Goal: Task Accomplishment & Management: Use online tool/utility

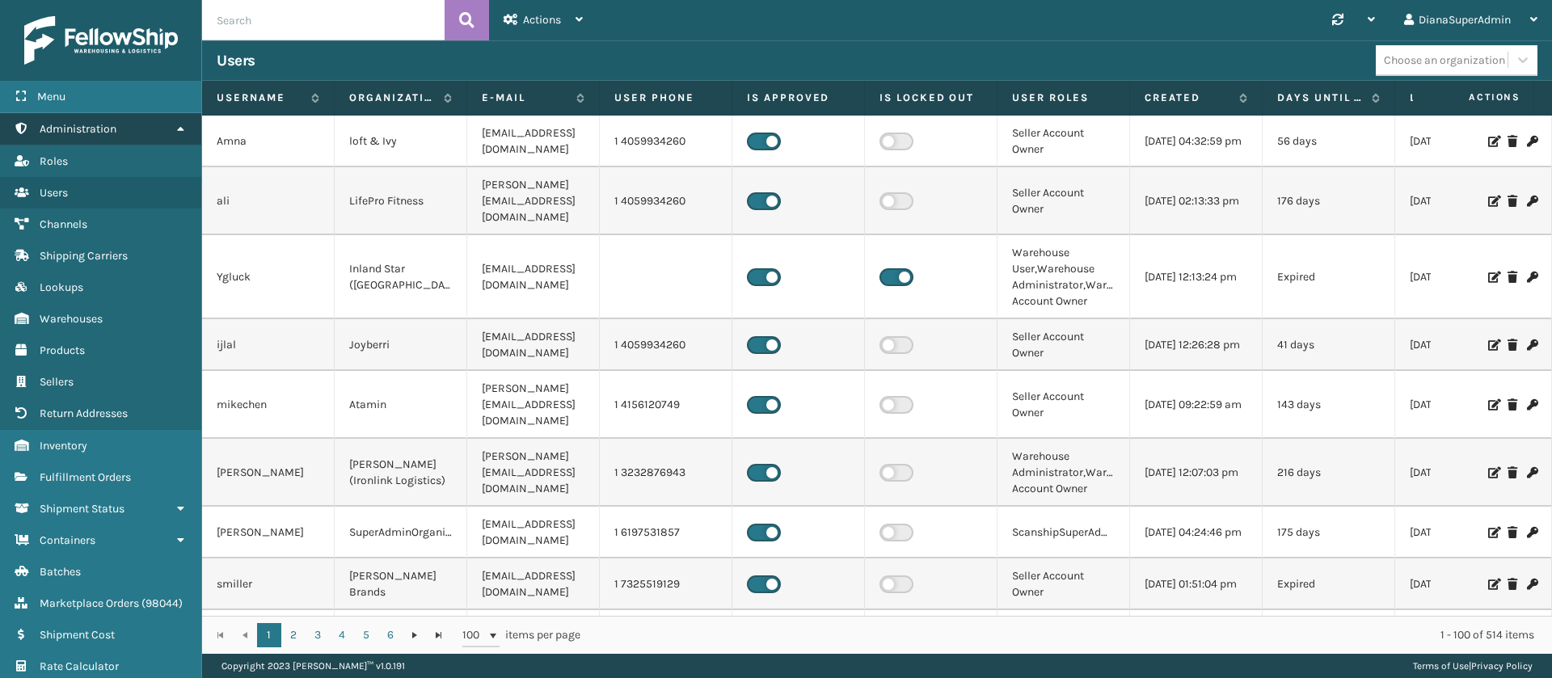
click at [141, 125] on link "Administration" at bounding box center [100, 129] width 201 height 32
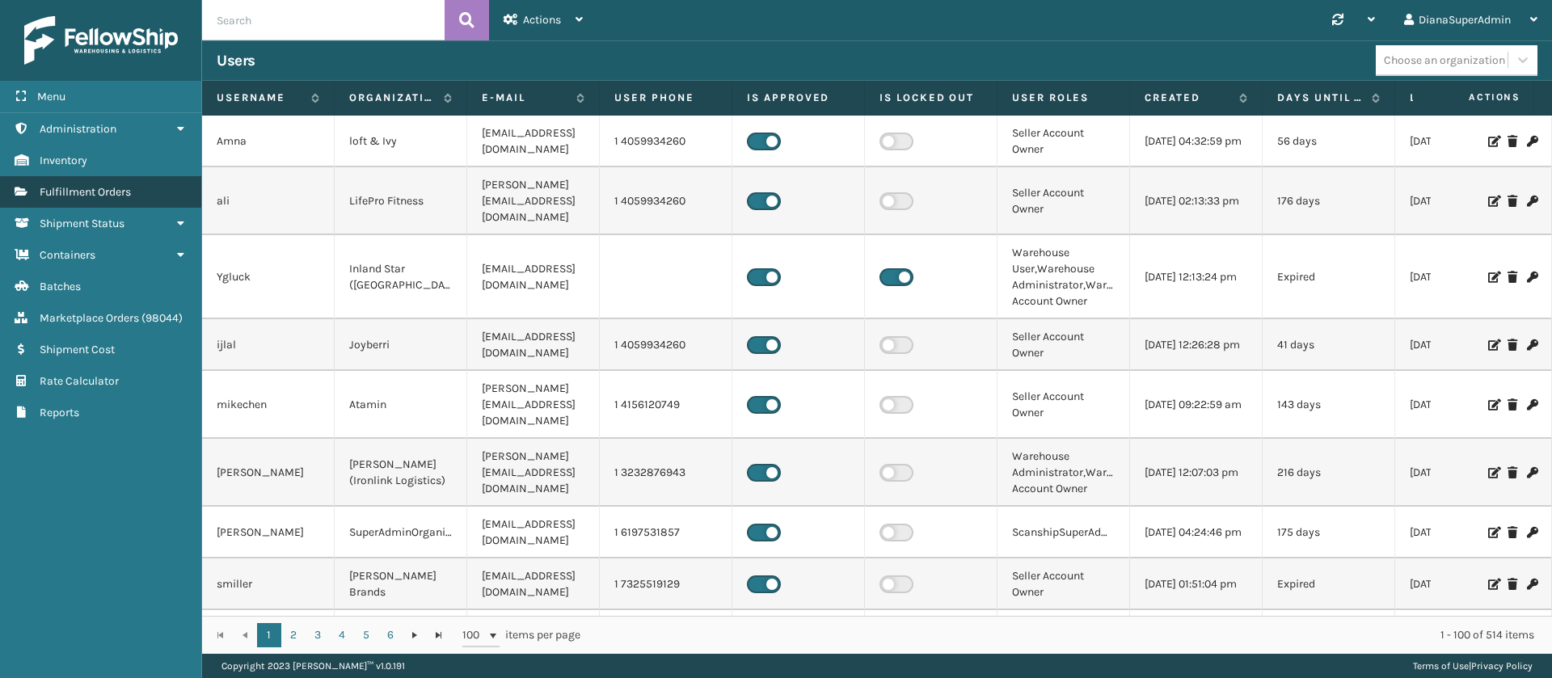
click at [146, 189] on link "Fulfillment Orders" at bounding box center [100, 192] width 201 height 32
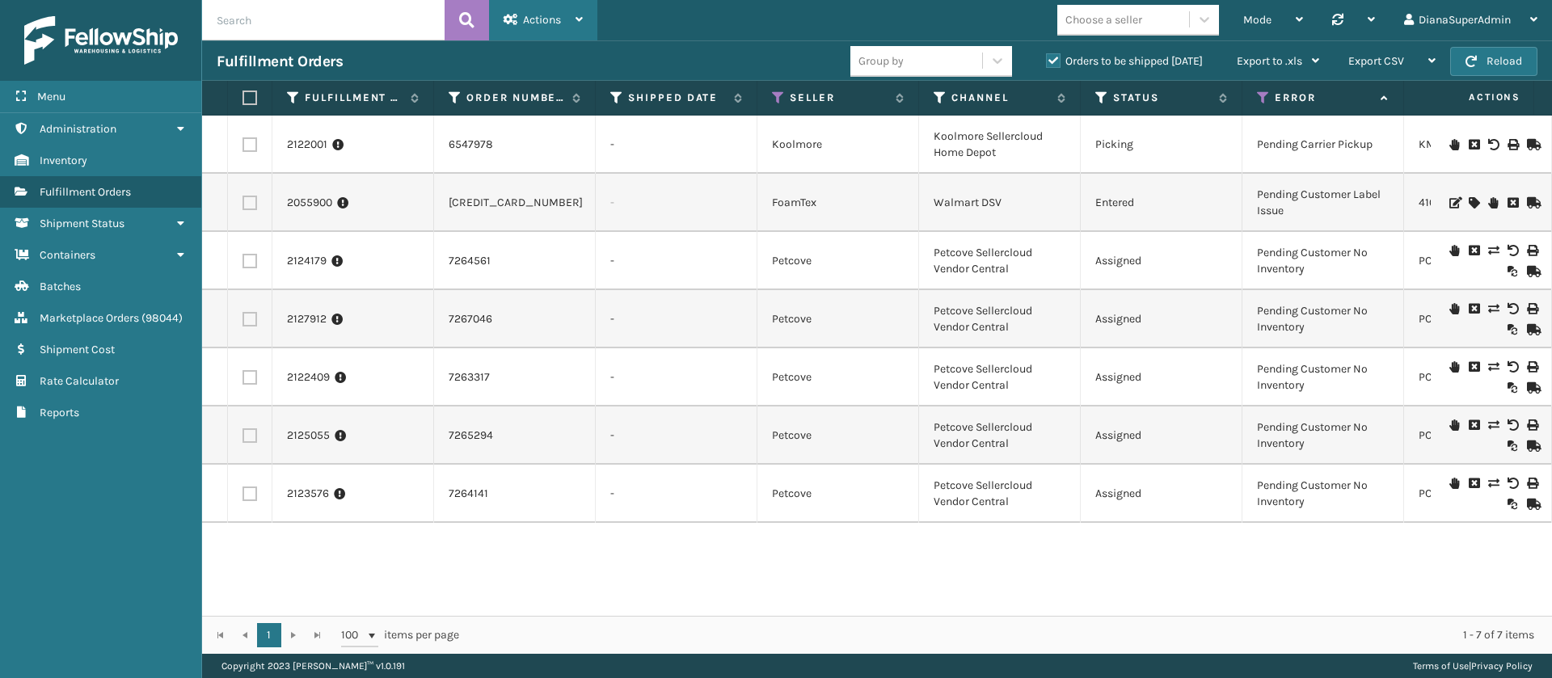
click at [567, 10] on div "Actions" at bounding box center [543, 20] width 79 height 40
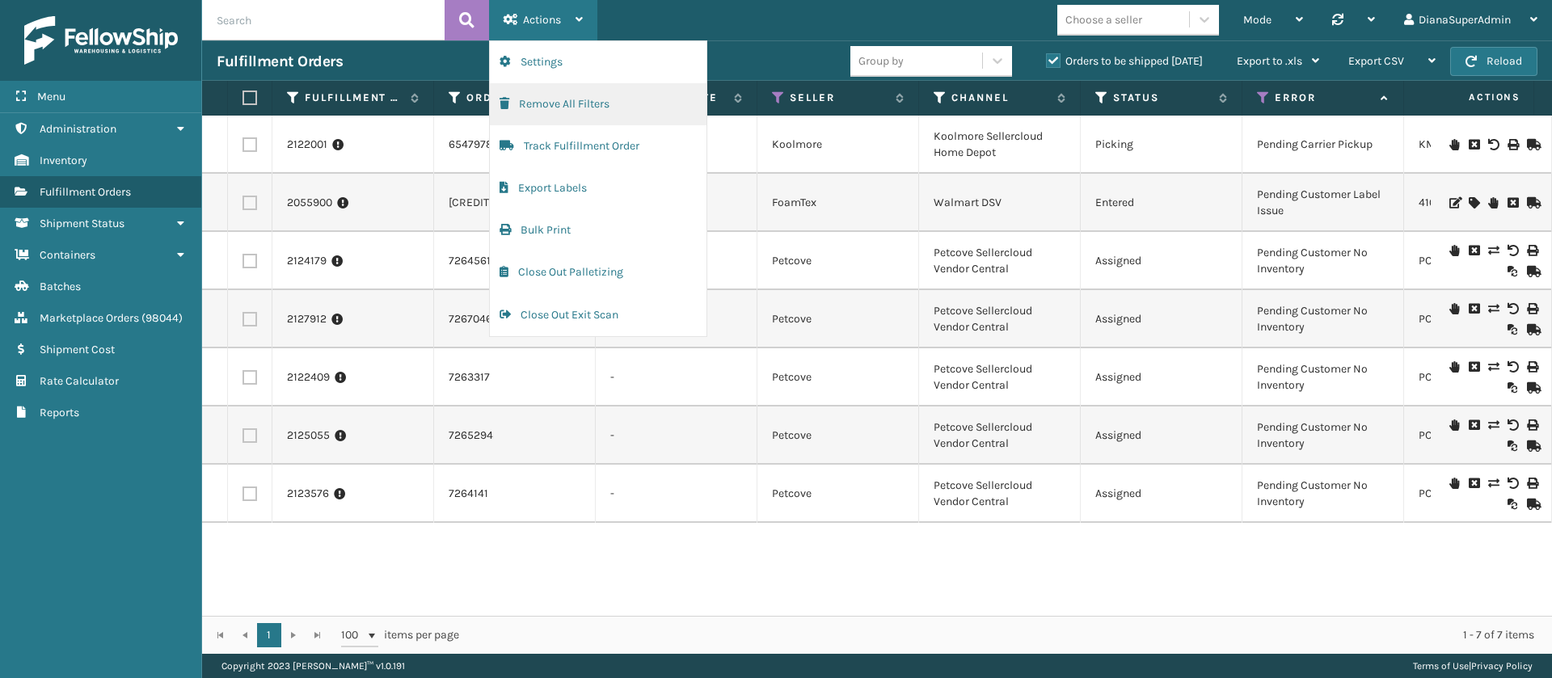
click at [577, 95] on button "Remove All Filters" at bounding box center [598, 104] width 217 height 42
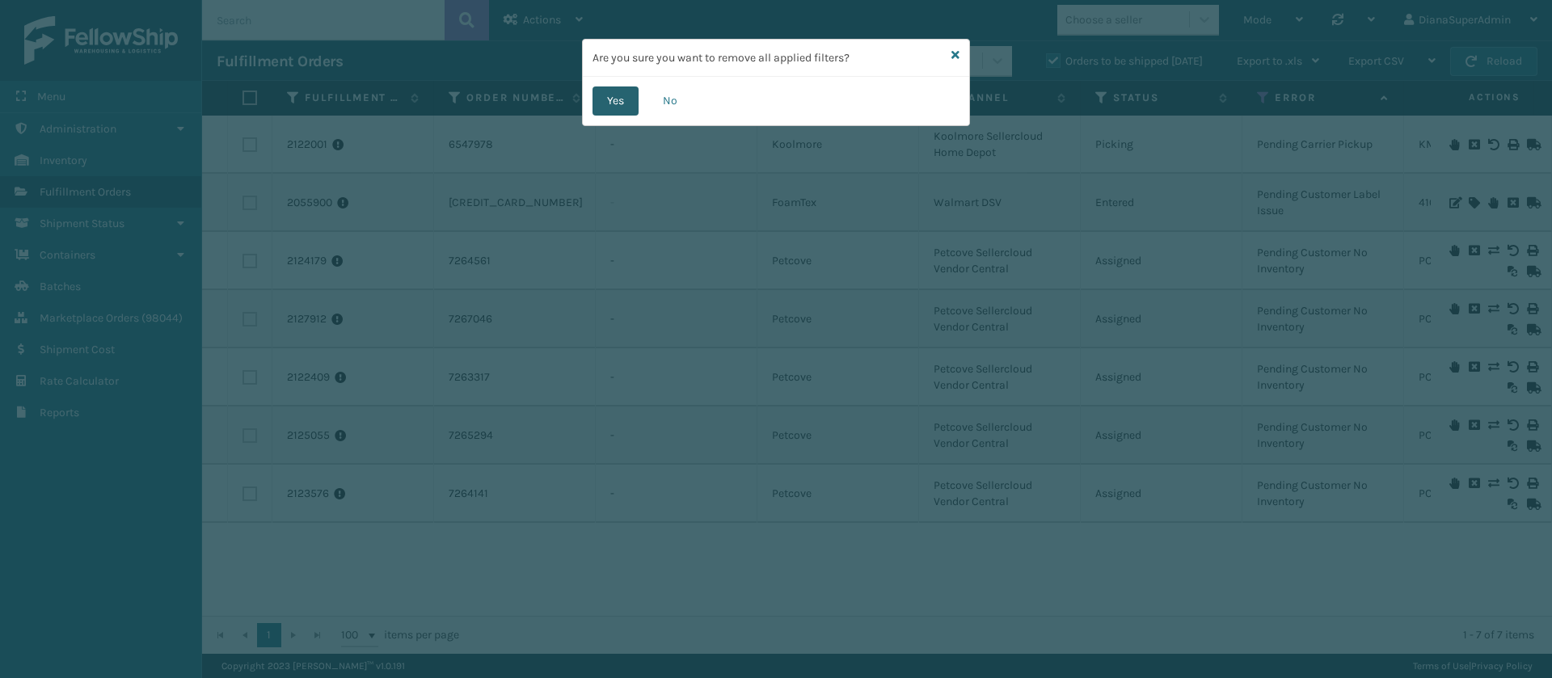
click at [608, 101] on button "Yes" at bounding box center [616, 100] width 46 height 29
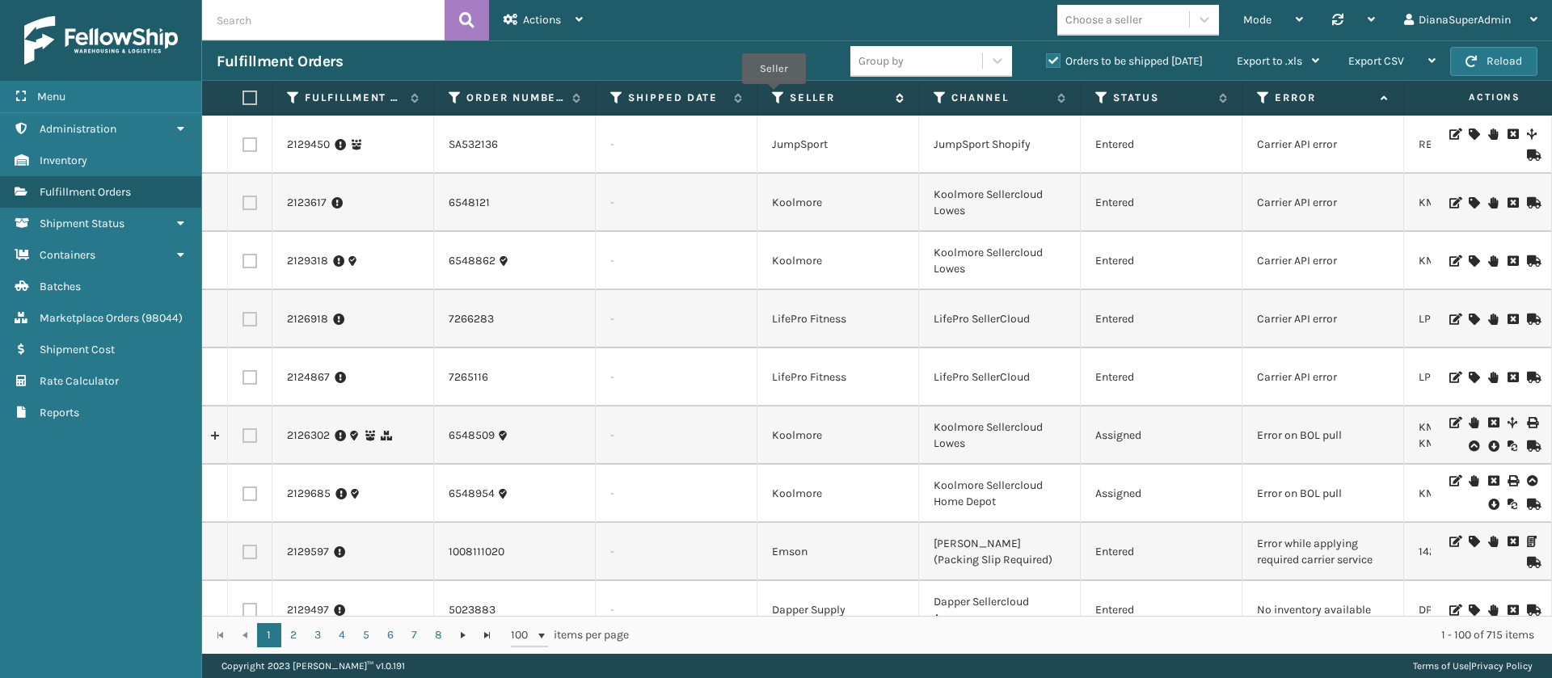
click at [774, 96] on icon at bounding box center [778, 98] width 13 height 15
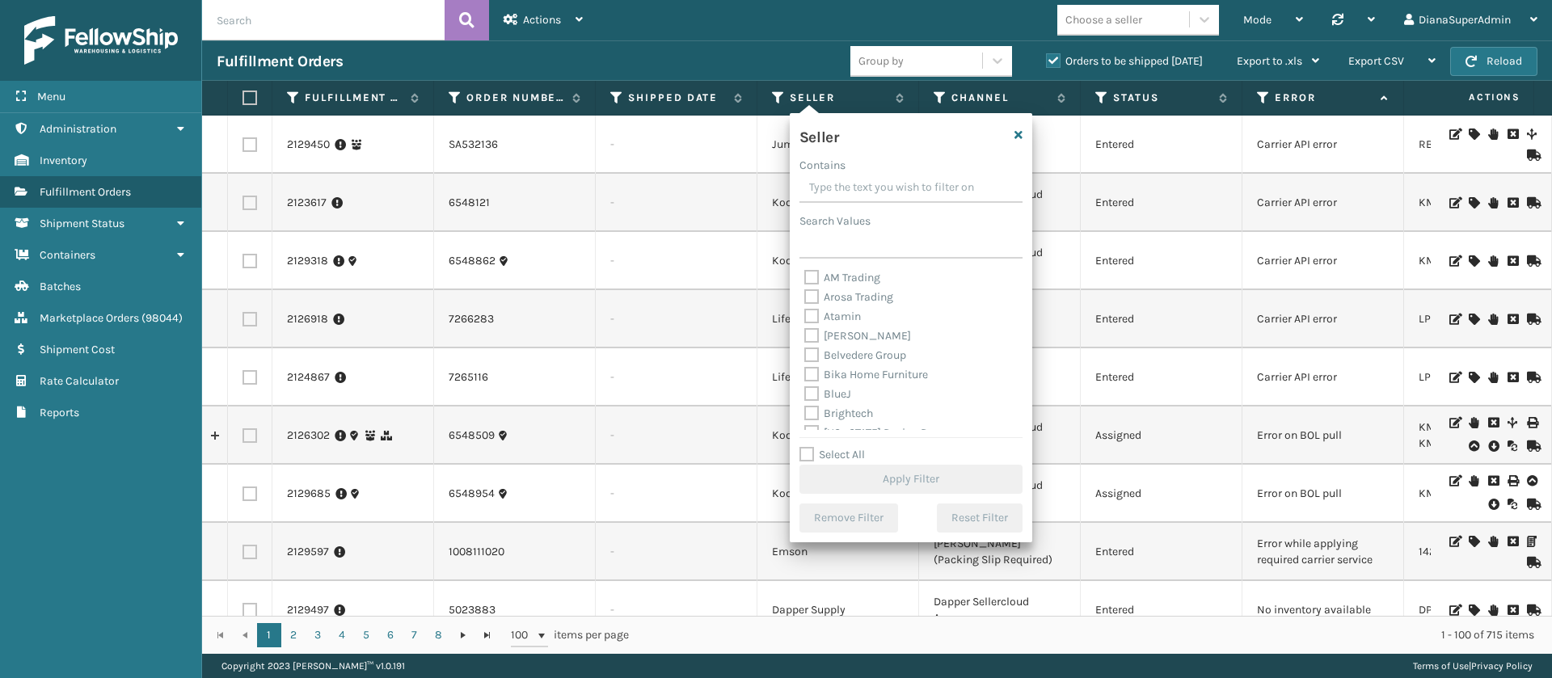
scroll to position [517, 0]
click at [806, 449] on label "Select All" at bounding box center [831, 455] width 65 height 14
click at [806, 447] on input "Select All" at bounding box center [920, 446] width 243 height 2
checkbox input "true"
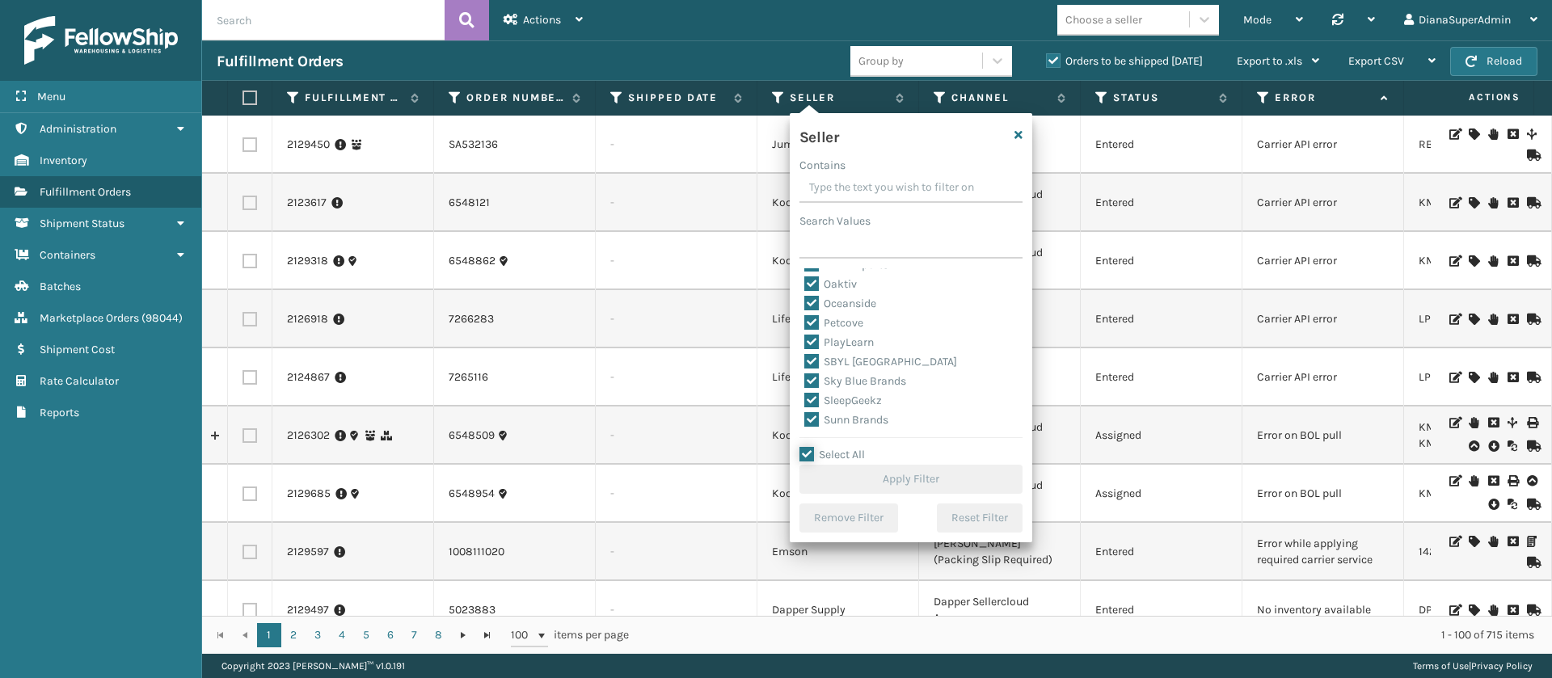
checkbox input "true"
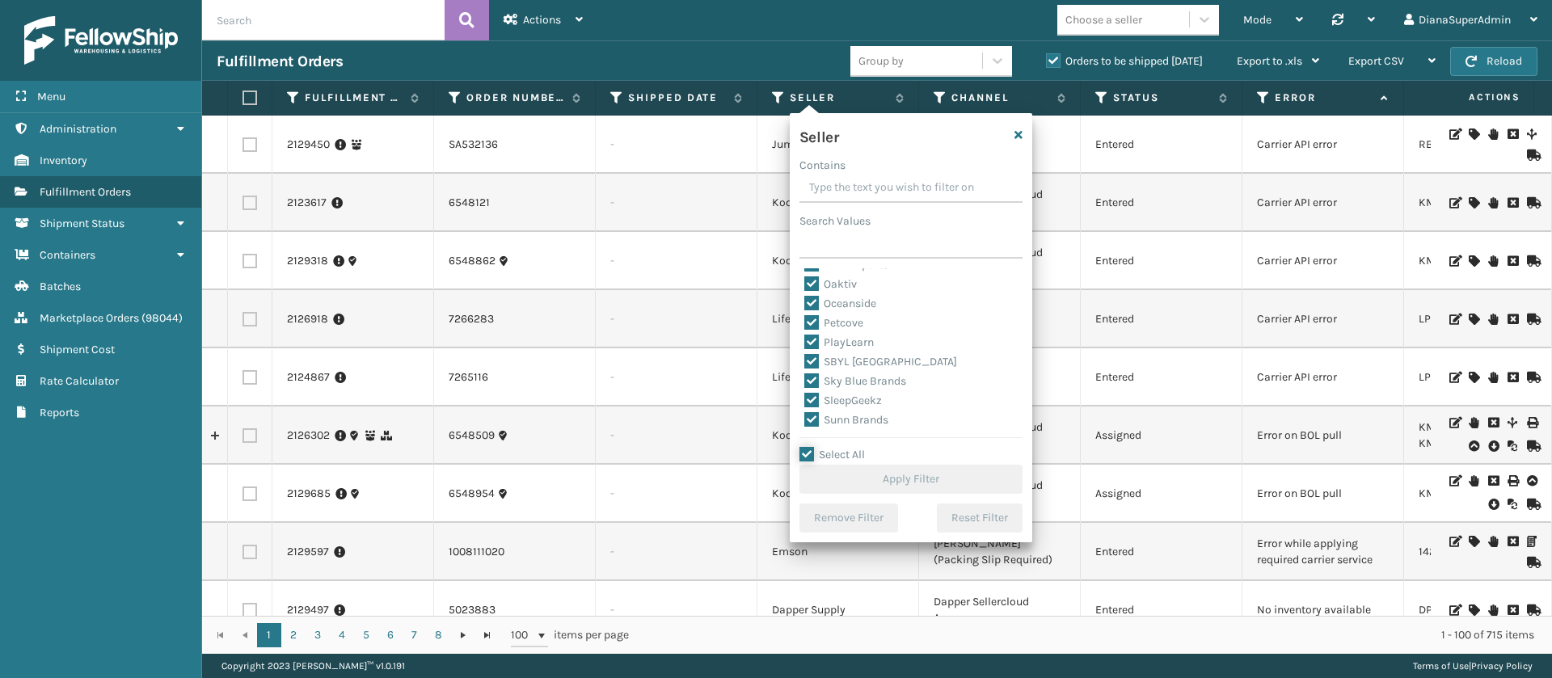
checkbox input "true"
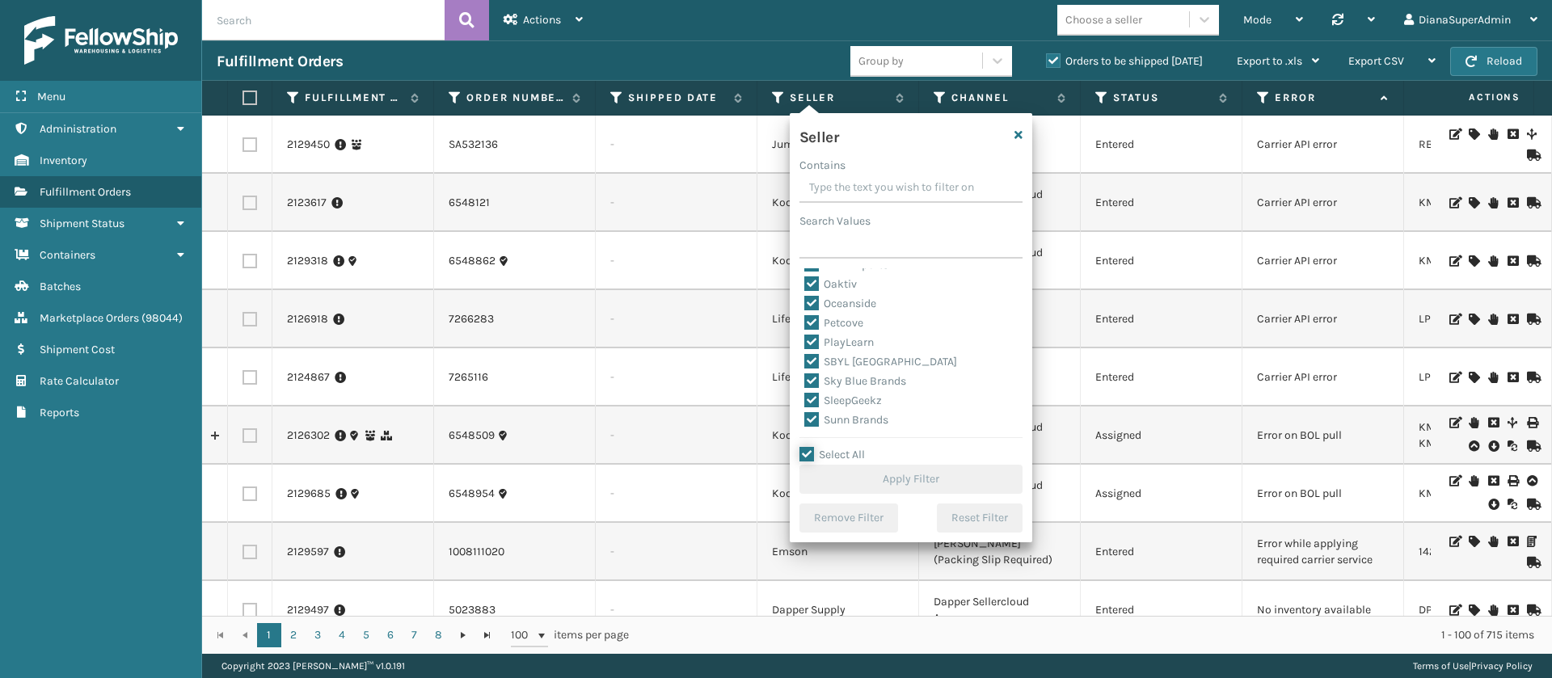
checkbox input "true"
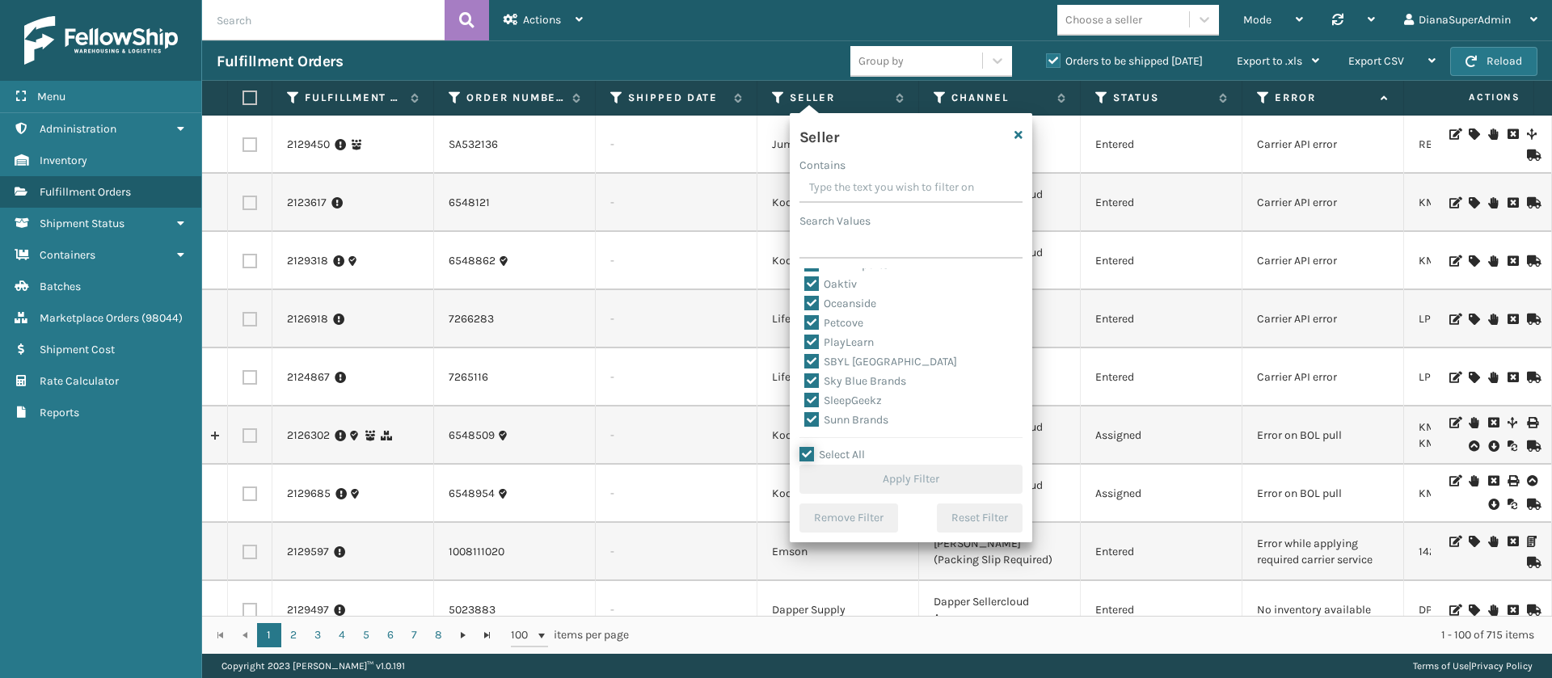
checkbox input "true"
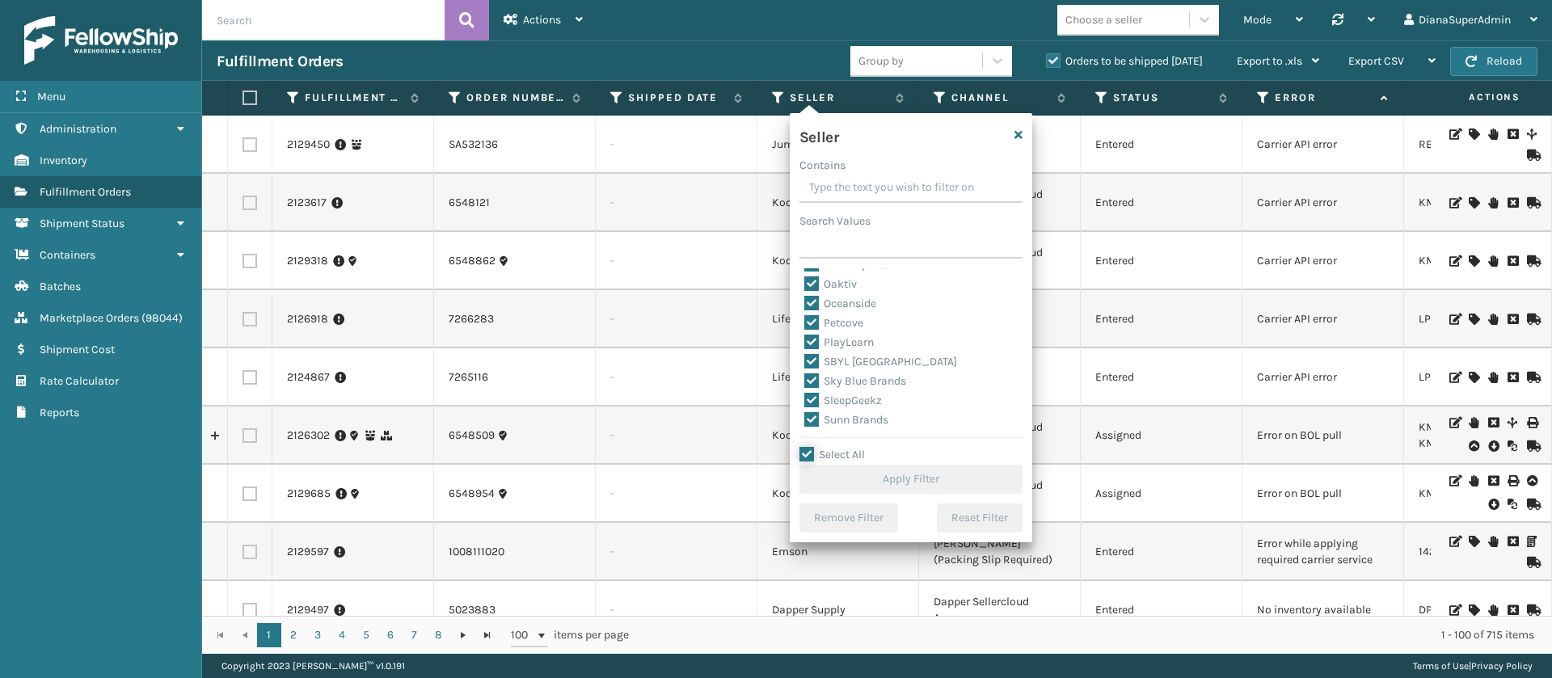
checkbox input "true"
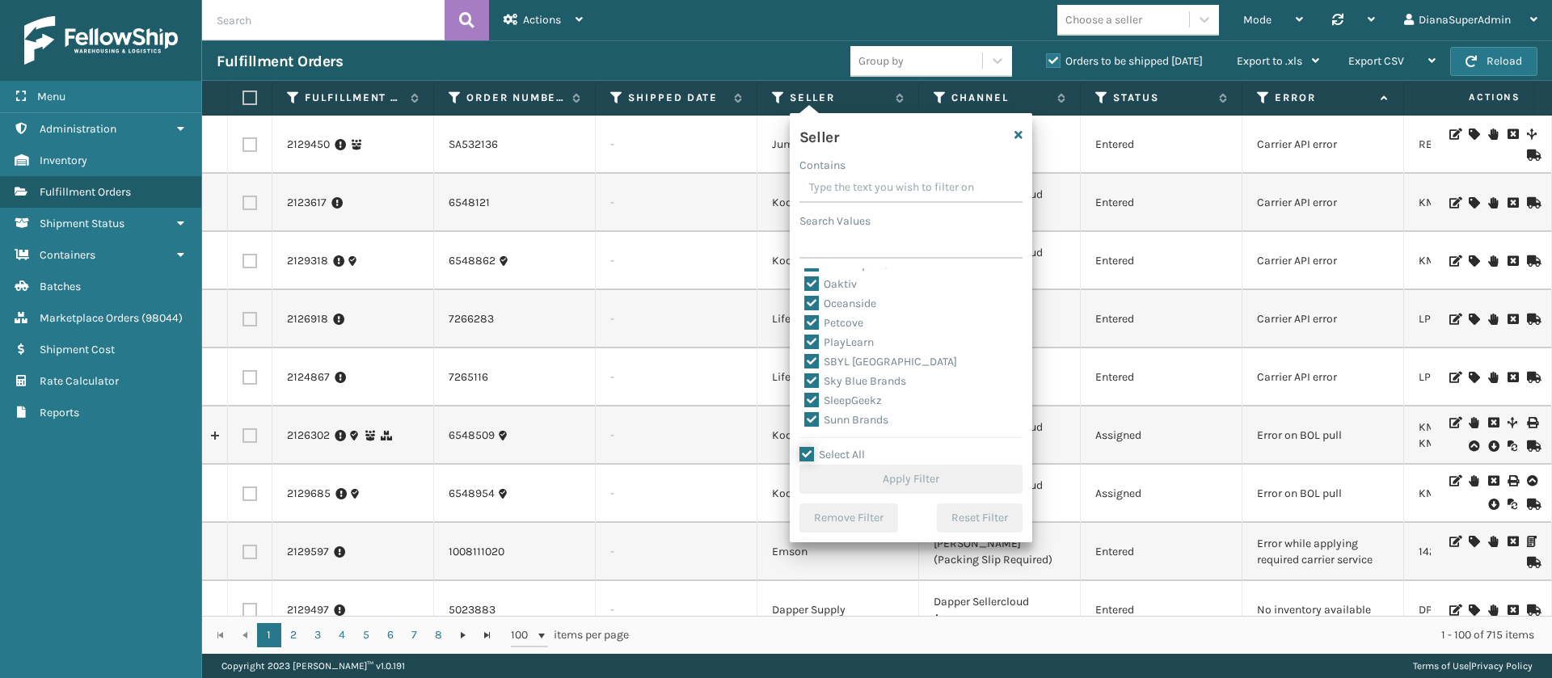
checkbox input "true"
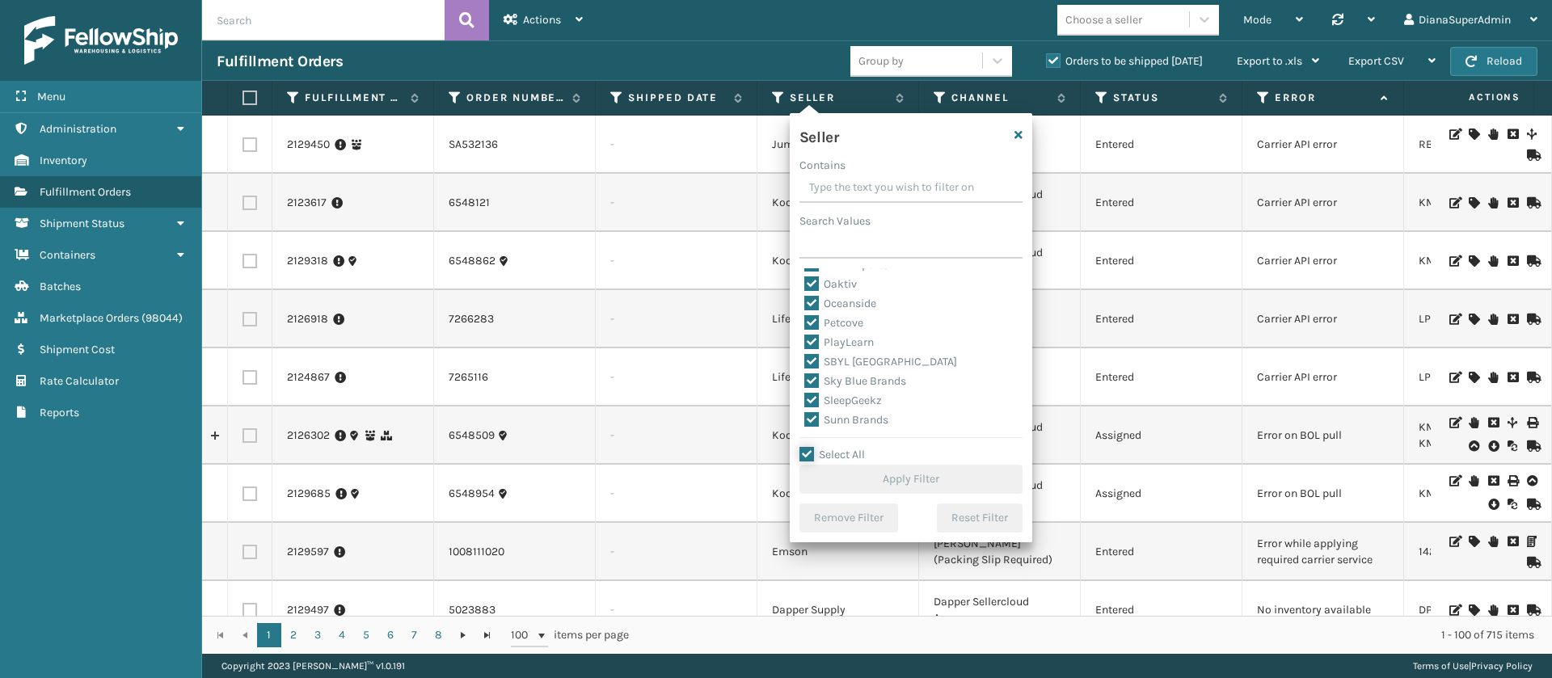
checkbox input "true"
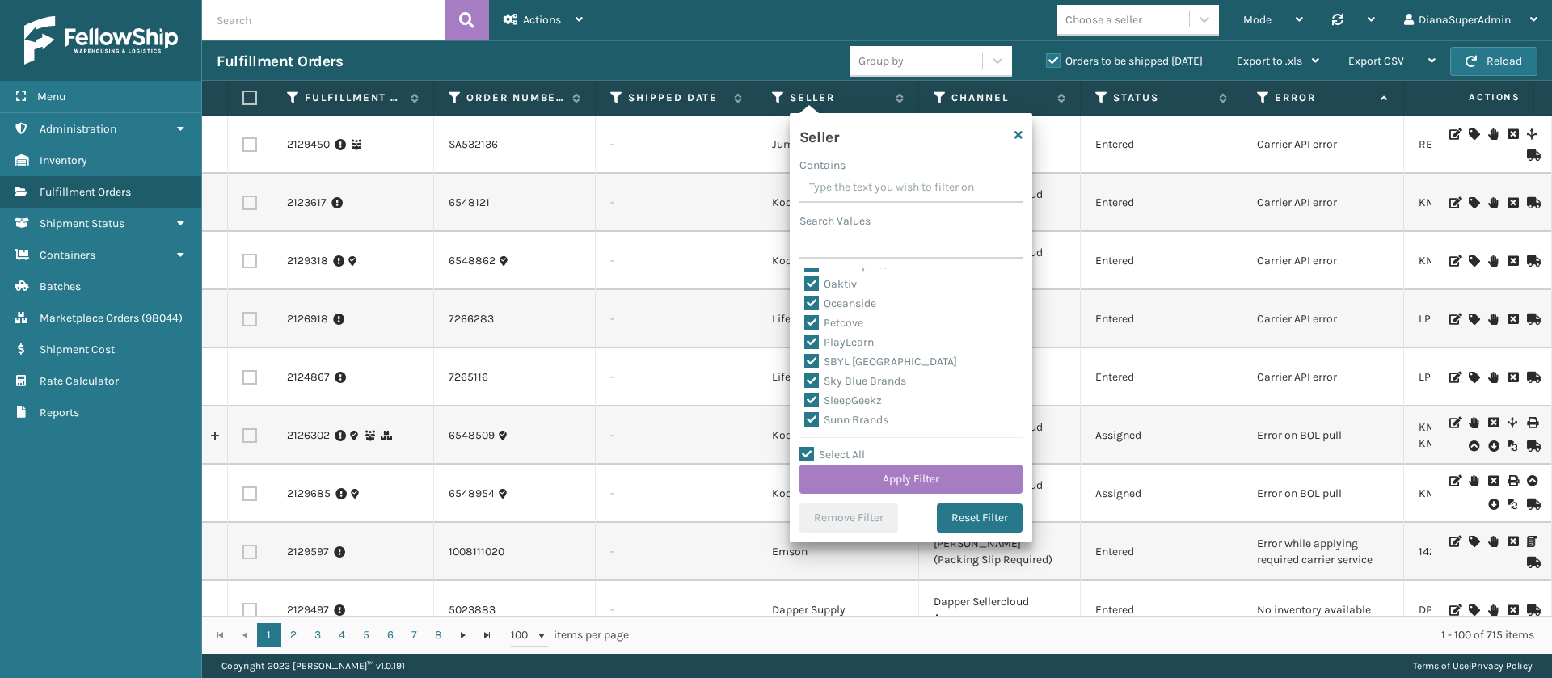
click at [814, 403] on label "SleepGeekz" at bounding box center [843, 401] width 78 height 14
click at [805, 402] on input "SleepGeekz" at bounding box center [804, 396] width 1 height 11
checkbox input "false"
click at [906, 472] on button "Apply Filter" at bounding box center [910, 479] width 223 height 29
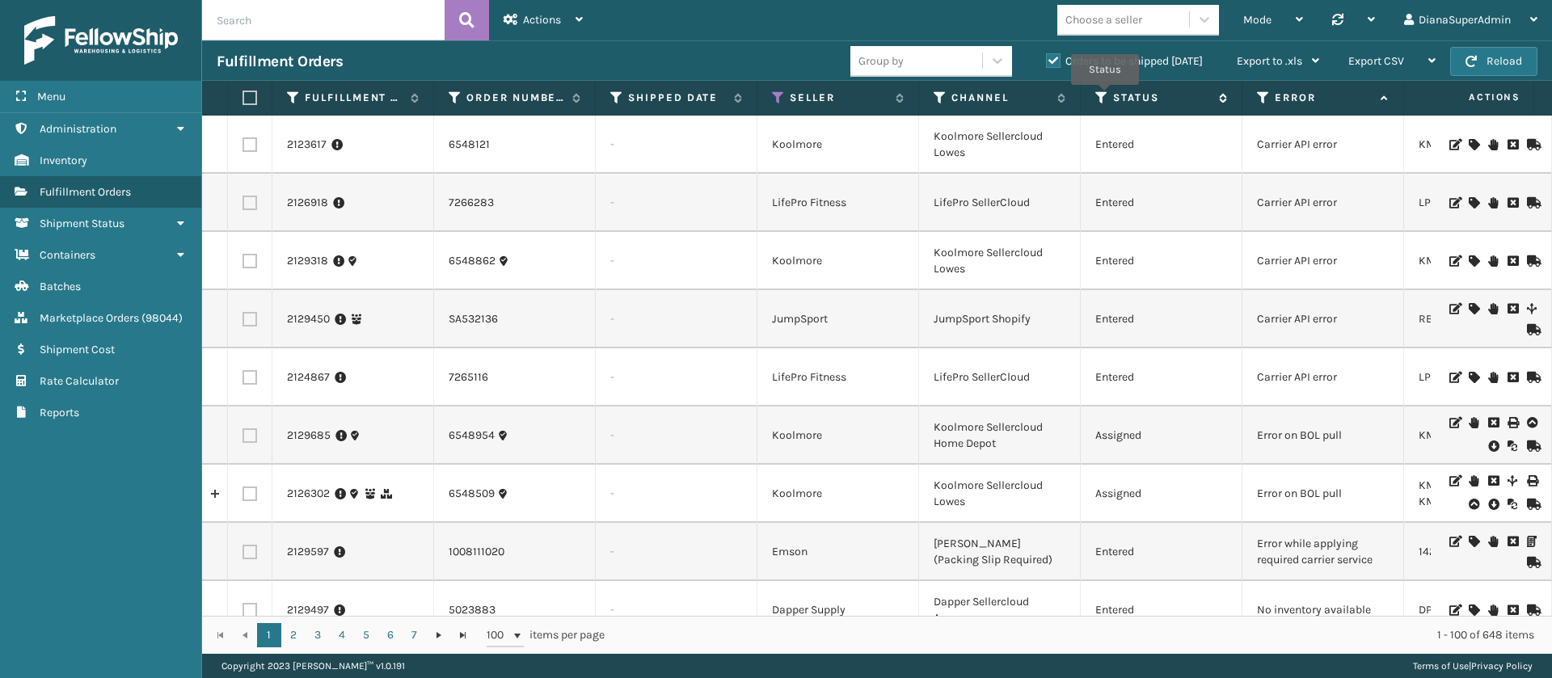
click at [1105, 96] on icon at bounding box center [1101, 98] width 13 height 15
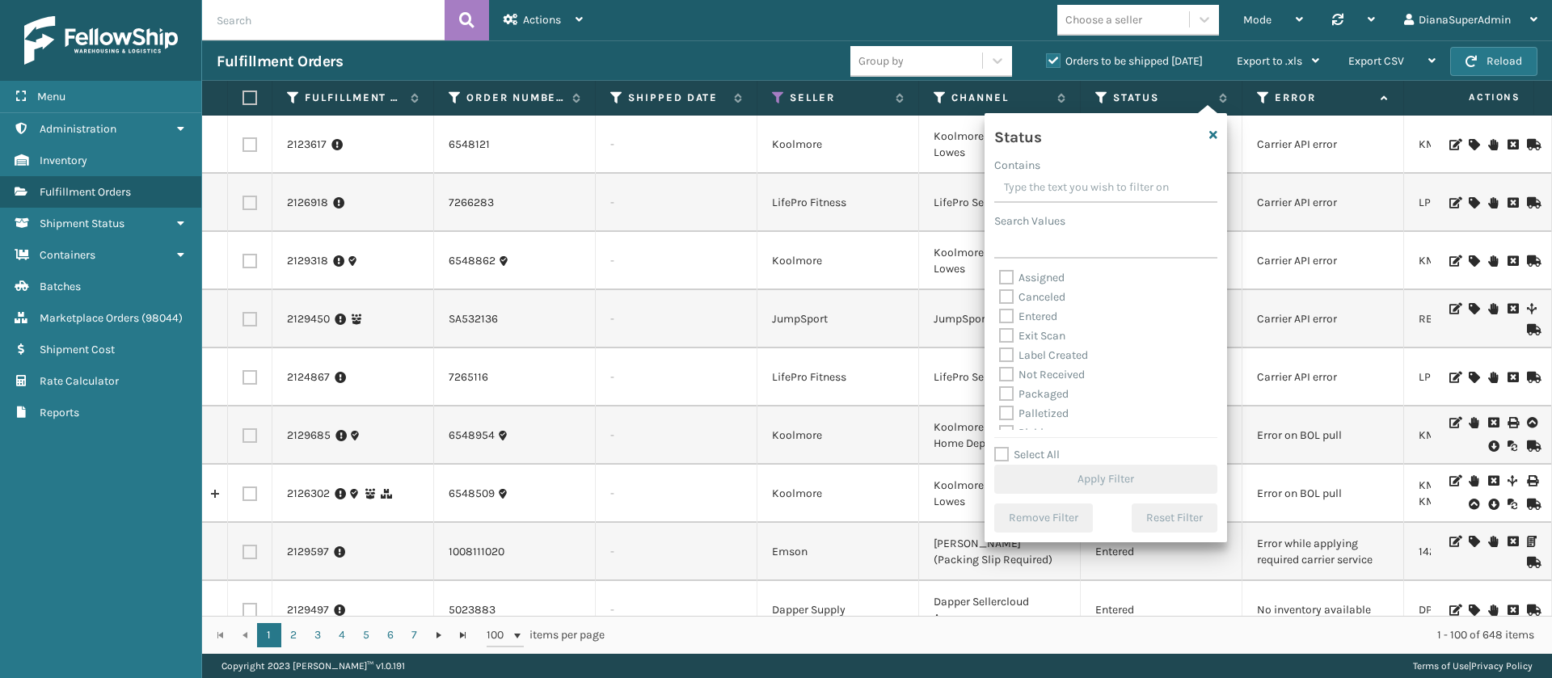
click at [1006, 350] on label "Label Created" at bounding box center [1043, 355] width 89 height 14
click at [1000, 350] on input "Label Created" at bounding box center [999, 351] width 1 height 11
checkbox input "true"
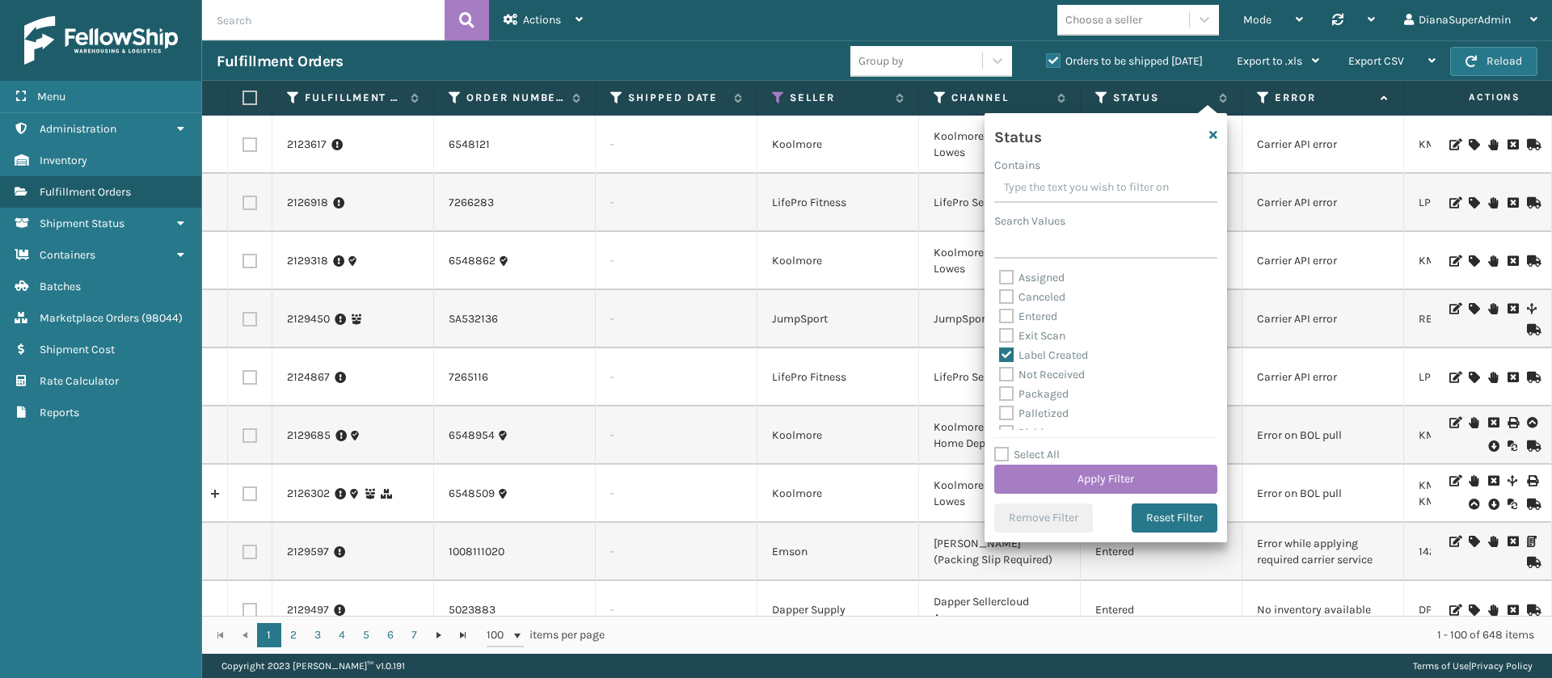
click at [1005, 389] on label "Packaged" at bounding box center [1034, 394] width 70 height 14
click at [1000, 389] on input "Packaged" at bounding box center [999, 390] width 1 height 11
checkbox input "true"
click at [1007, 410] on label "Palletized" at bounding box center [1034, 414] width 70 height 14
click at [1000, 410] on input "Palletized" at bounding box center [999, 409] width 1 height 11
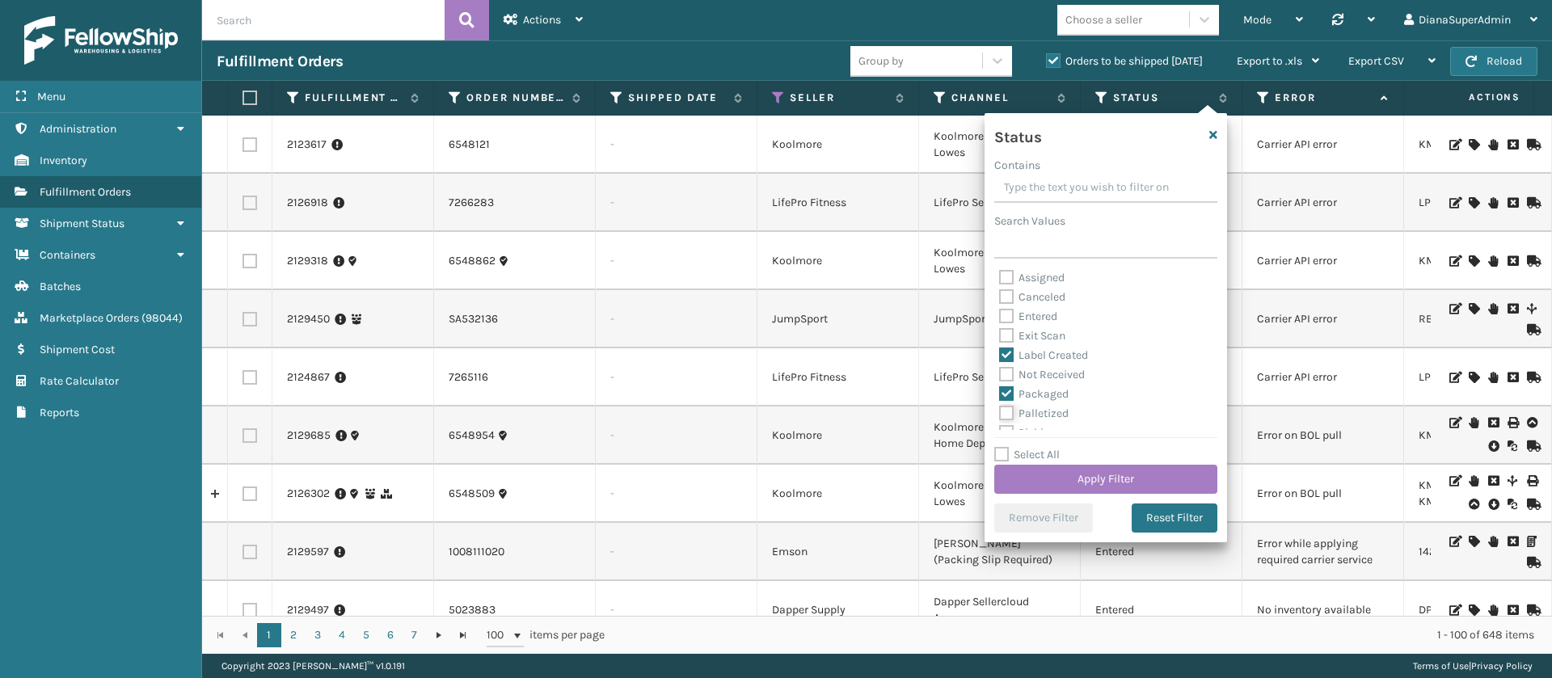
checkbox input "true"
click at [1009, 369] on label "Picking" at bounding box center [1027, 372] width 57 height 14
click at [1000, 369] on input "Picking" at bounding box center [999, 368] width 1 height 11
checkbox input "true"
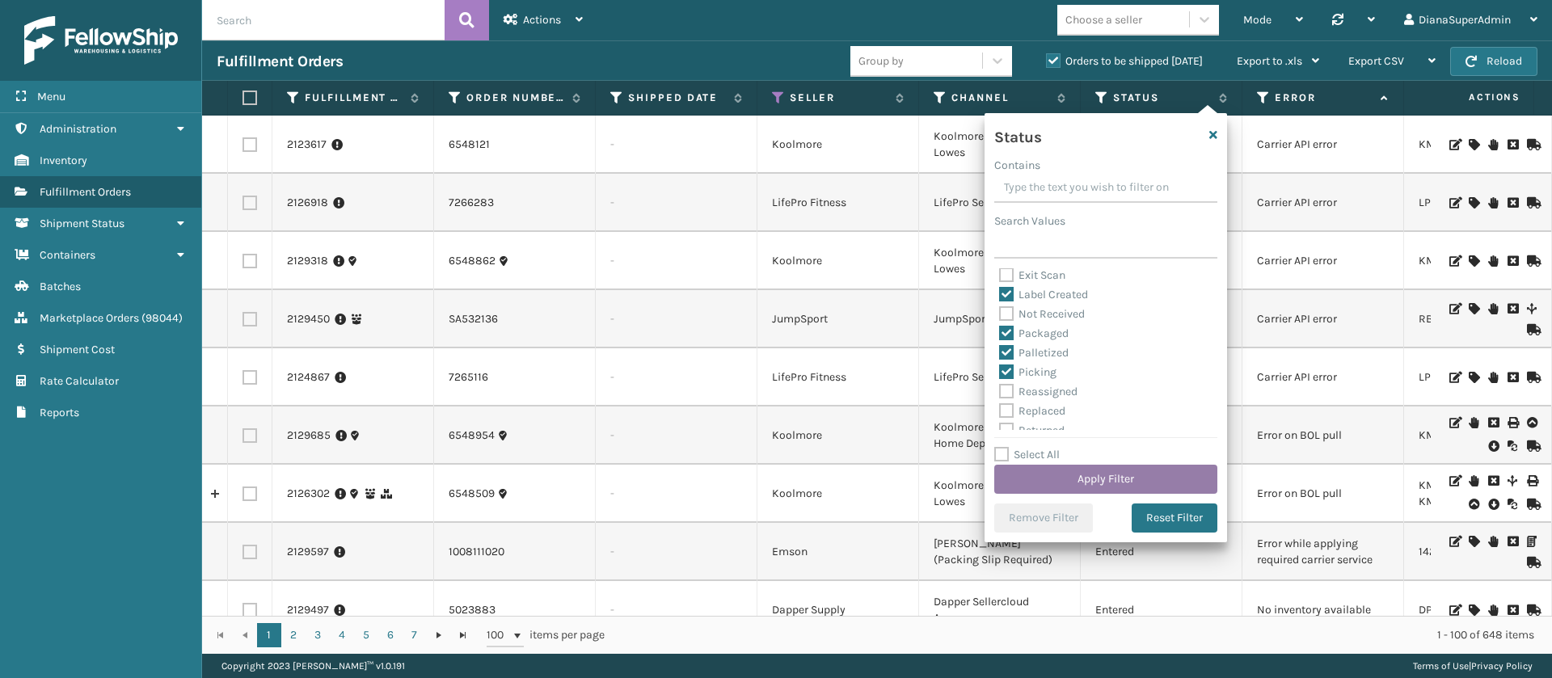
click at [1111, 473] on button "Apply Filter" at bounding box center [1105, 479] width 223 height 29
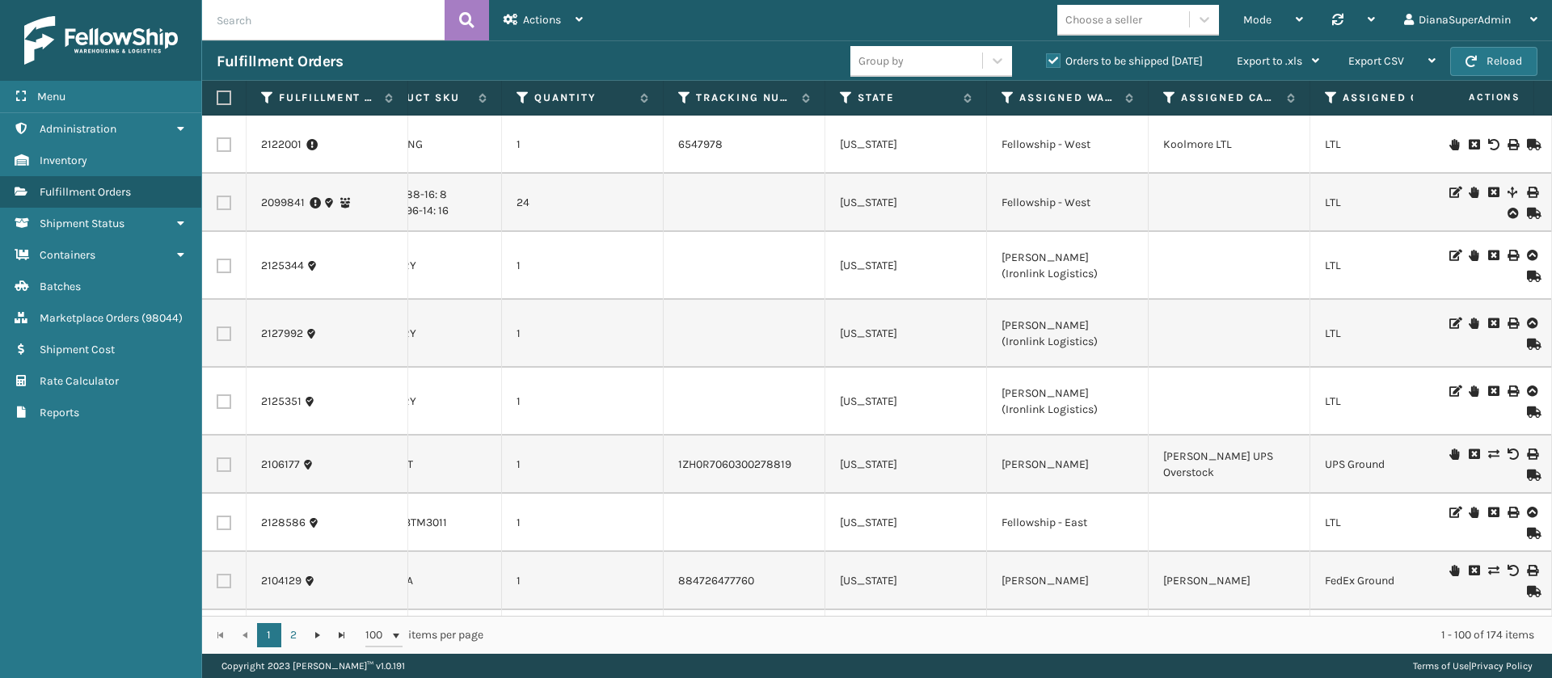
scroll to position [0, 0]
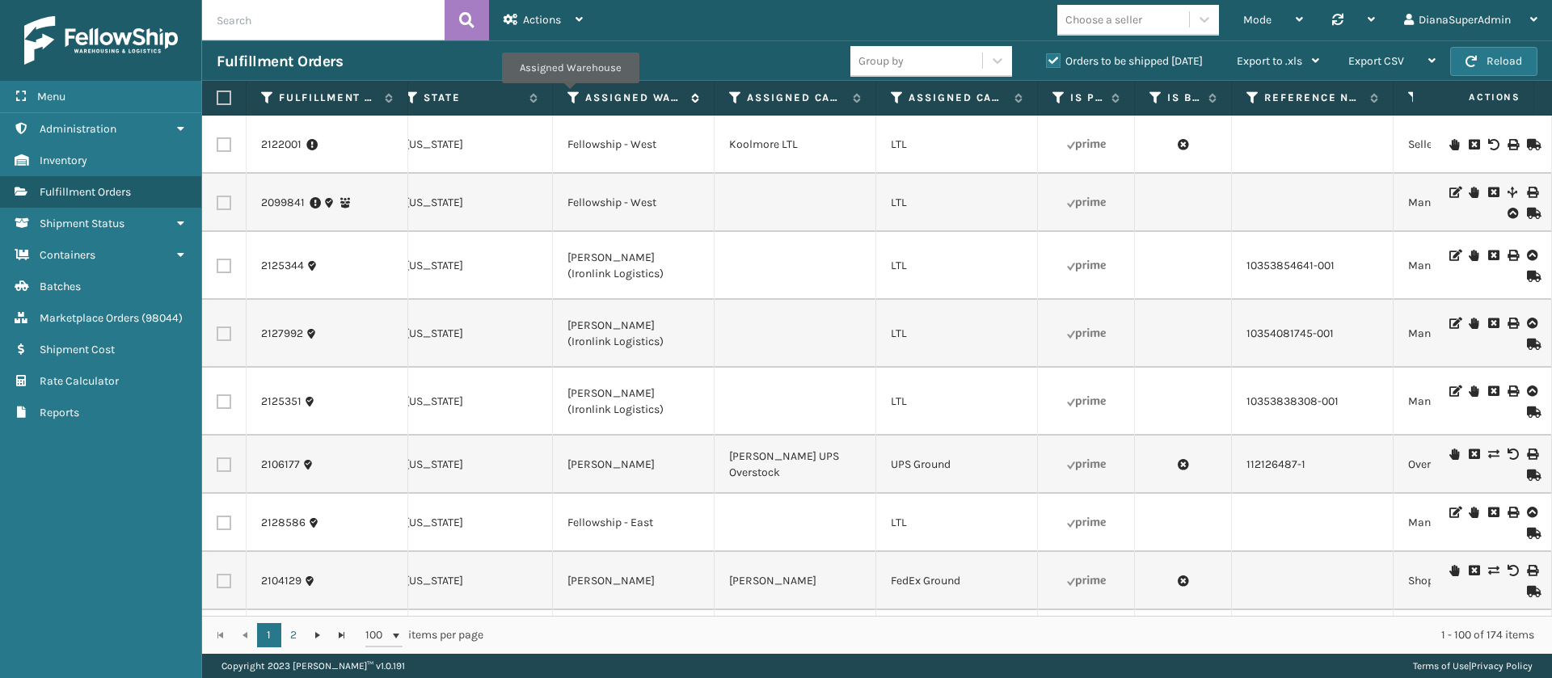
click at [572, 95] on icon at bounding box center [573, 98] width 13 height 15
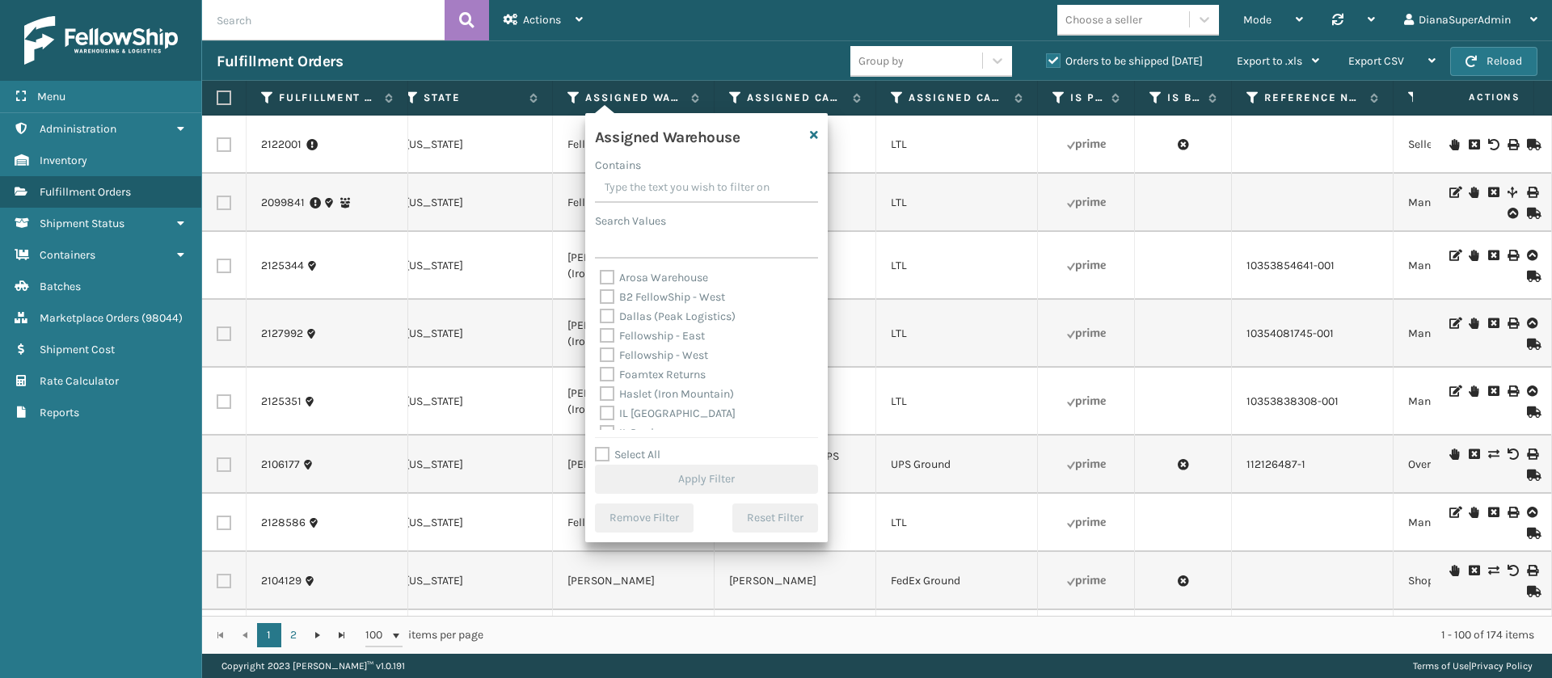
click at [609, 352] on label "Fellowship - West" at bounding box center [654, 355] width 108 height 14
click at [601, 352] on input "Fellowship - West" at bounding box center [600, 351] width 1 height 11
checkbox input "true"
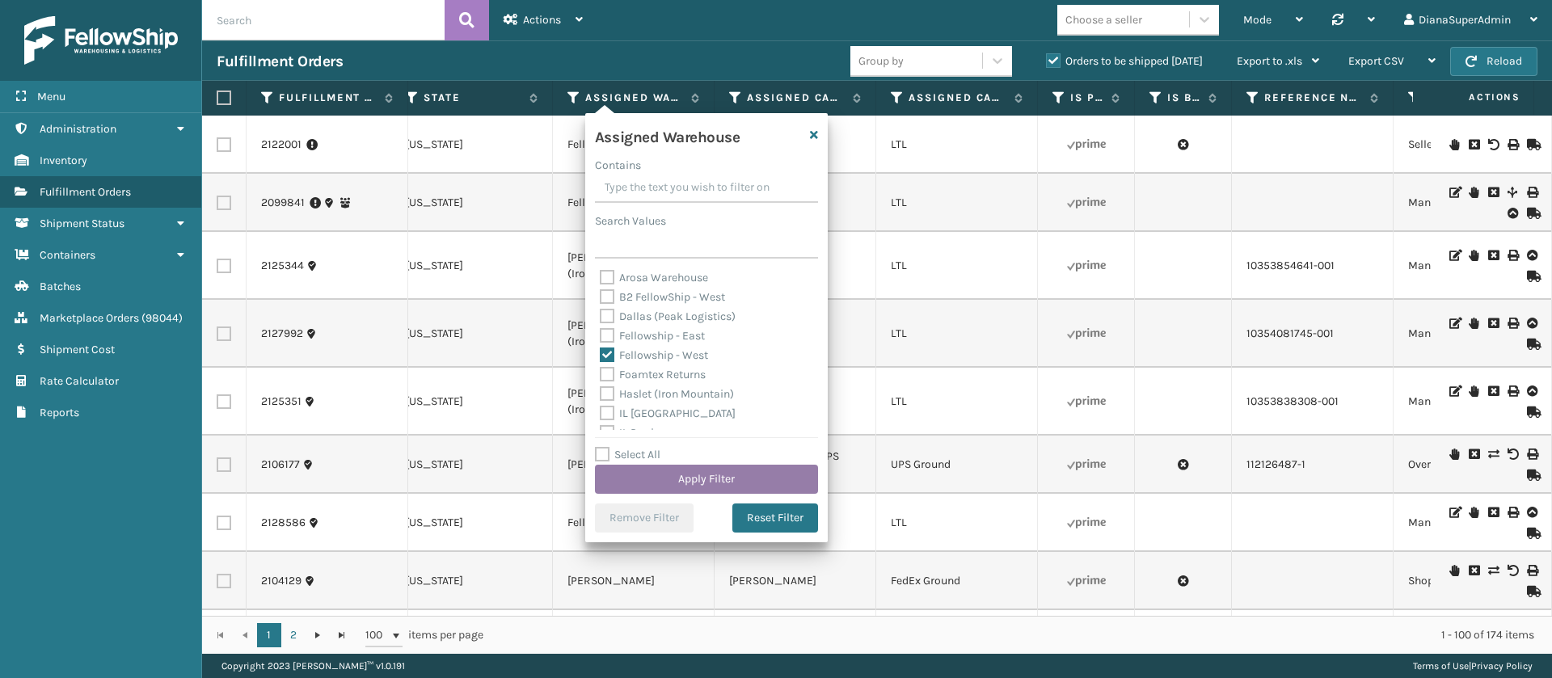
click at [753, 474] on button "Apply Filter" at bounding box center [706, 479] width 223 height 29
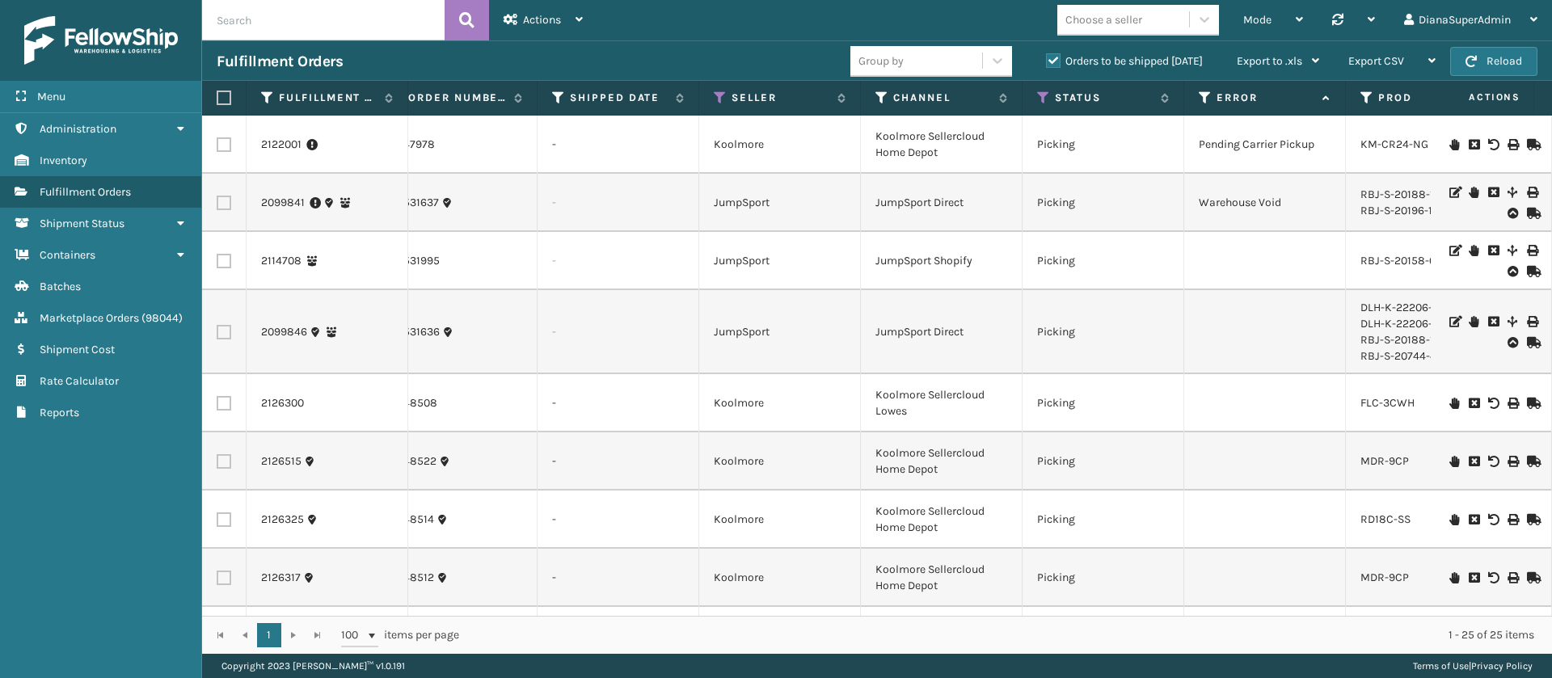
scroll to position [0, 61]
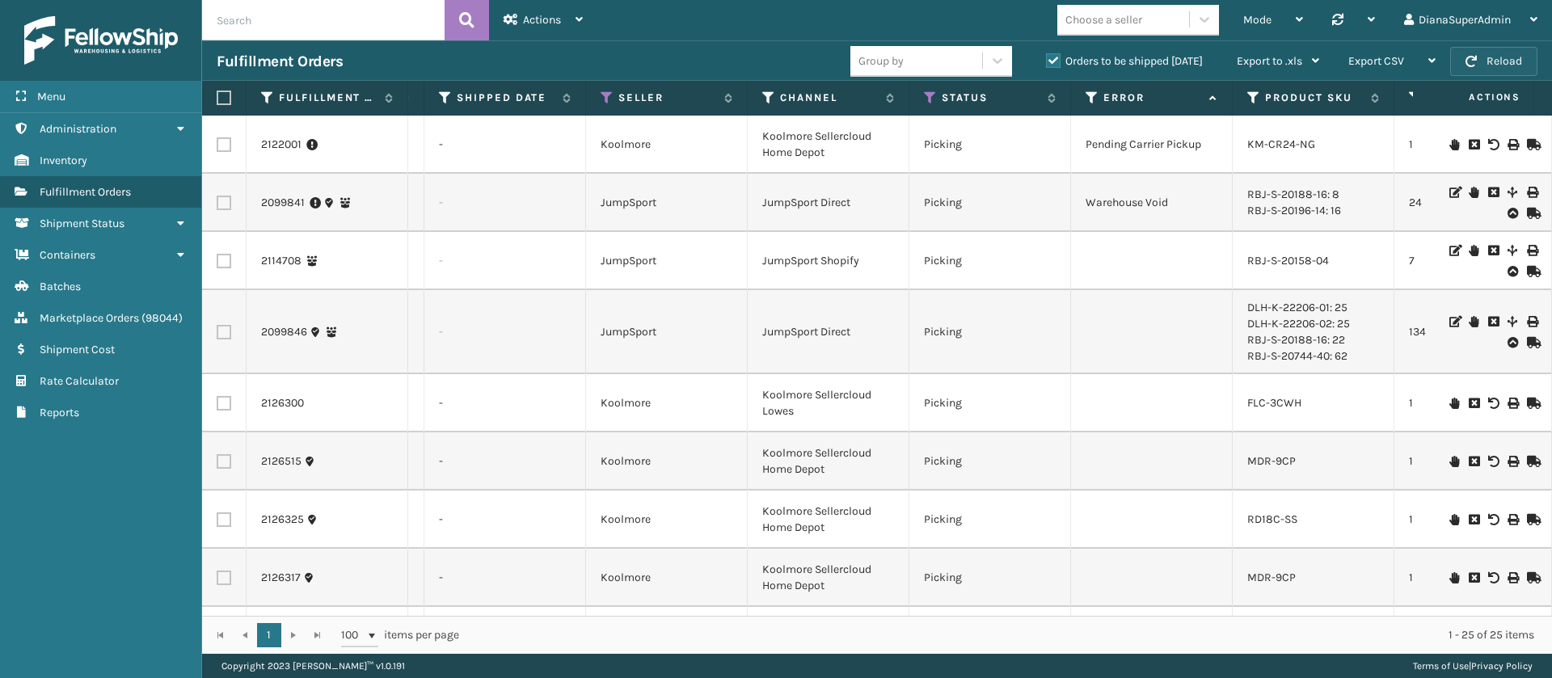
click at [1508, 59] on button "Reload" at bounding box center [1493, 61] width 87 height 29
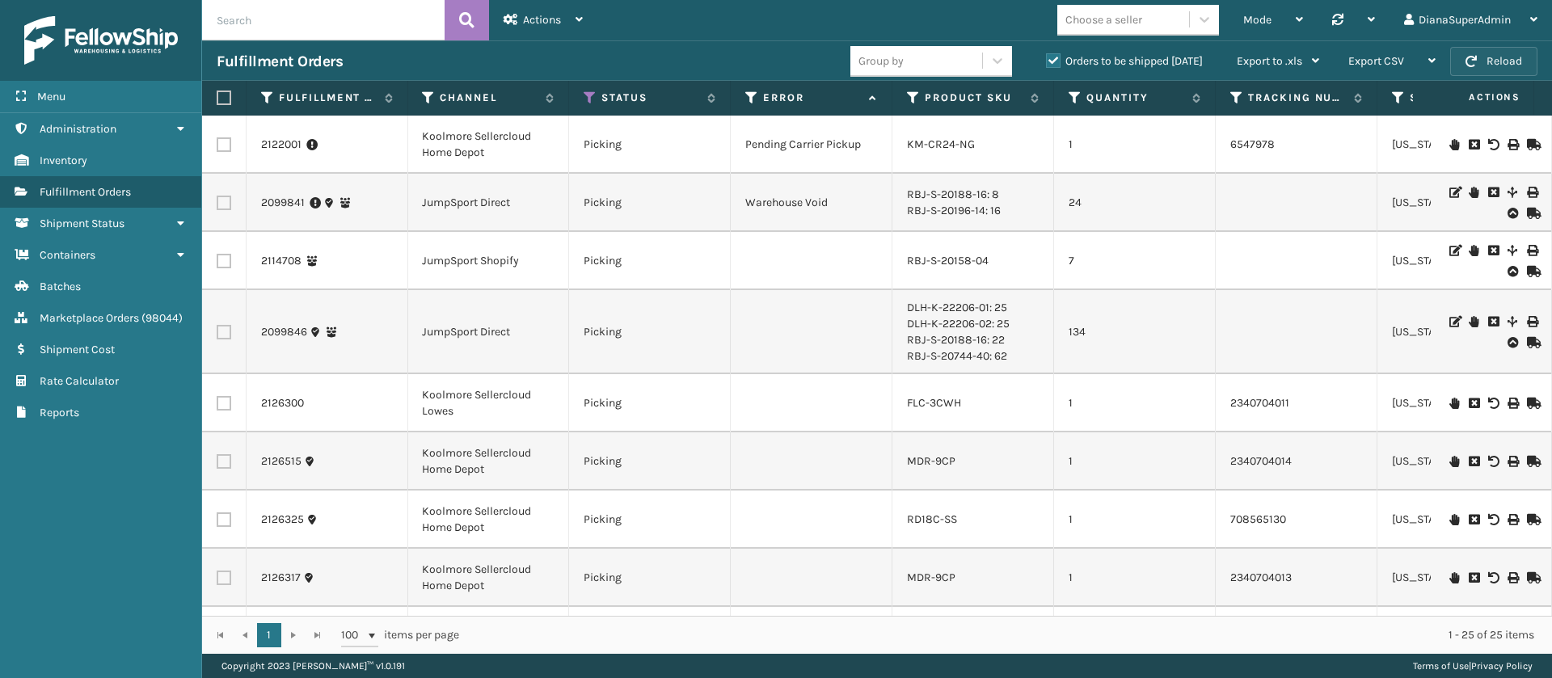
click at [1512, 60] on button "Reload" at bounding box center [1493, 61] width 87 height 29
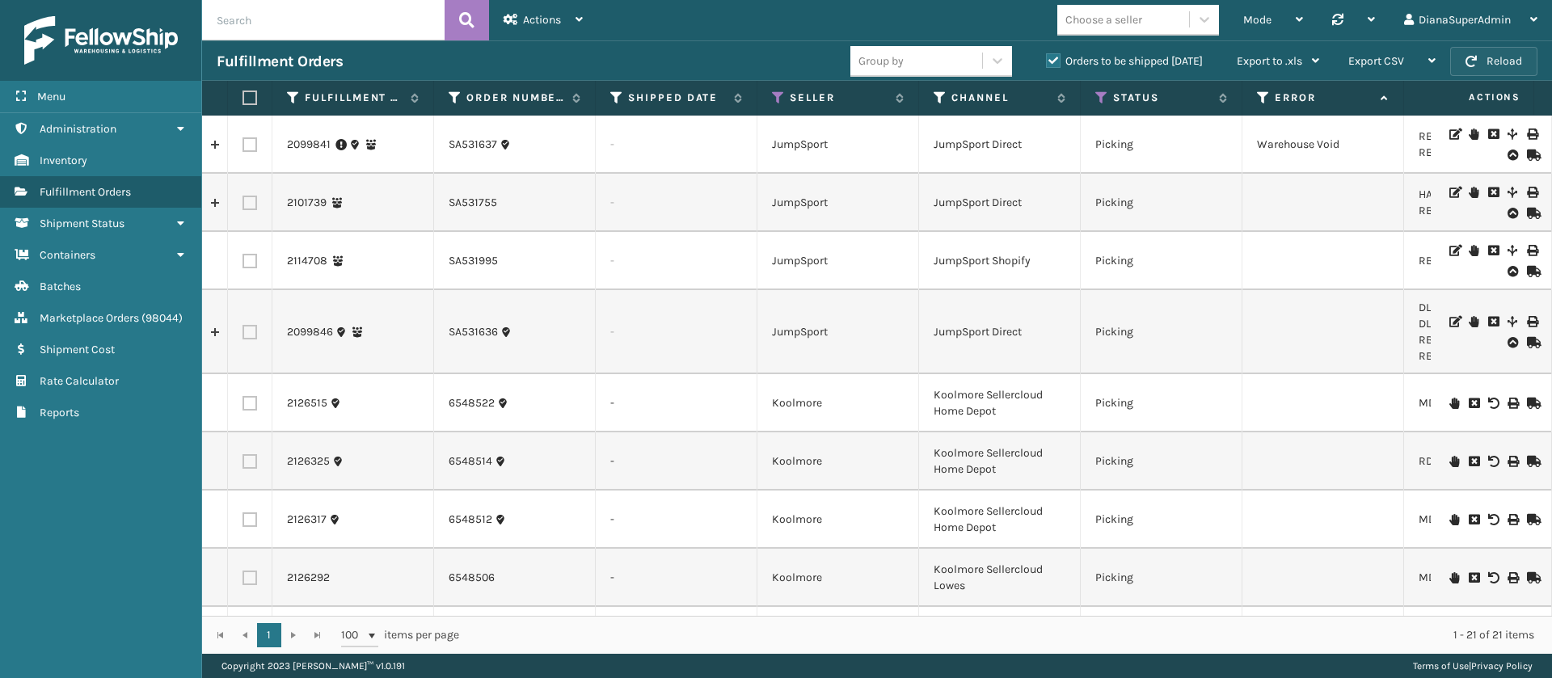
click at [1481, 60] on button "Reload" at bounding box center [1493, 61] width 87 height 29
click at [1487, 59] on button "Reload" at bounding box center [1493, 61] width 87 height 29
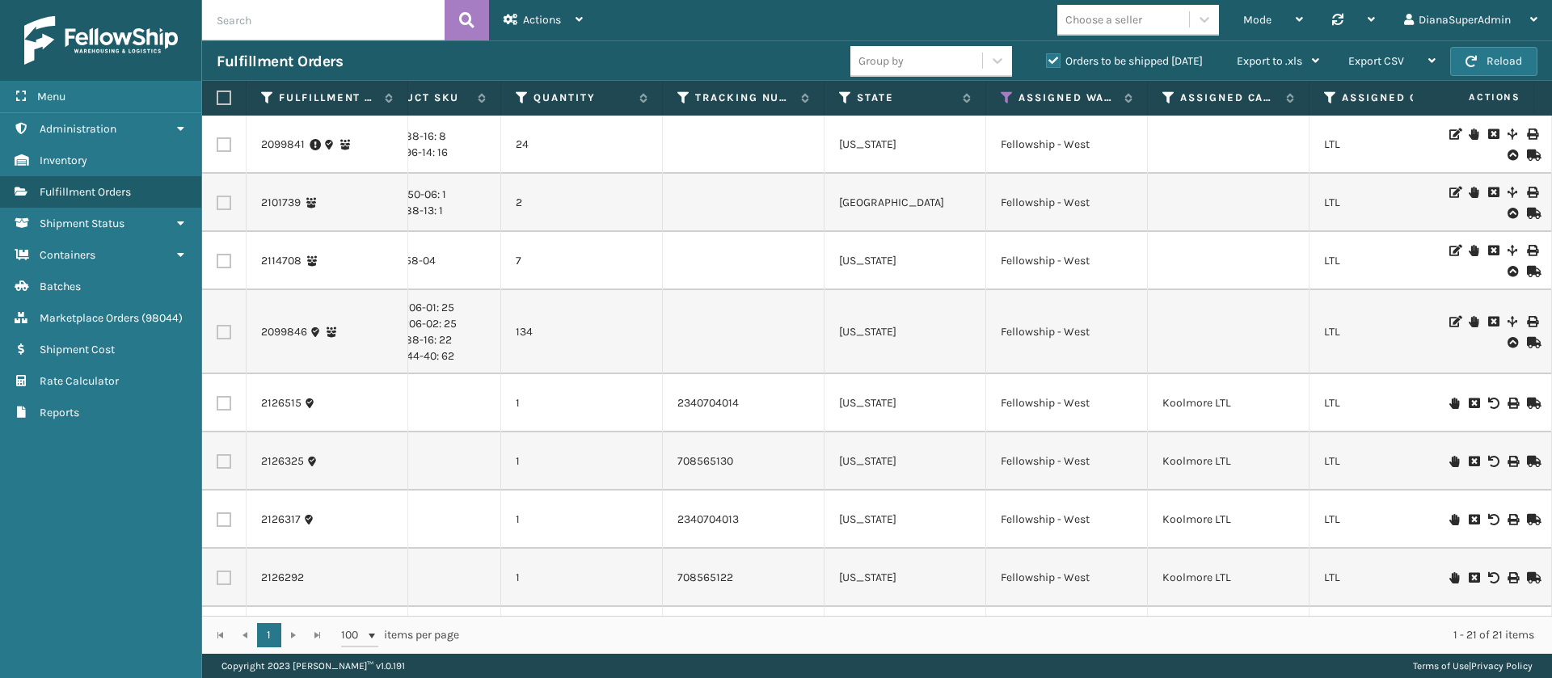
scroll to position [0, 1003]
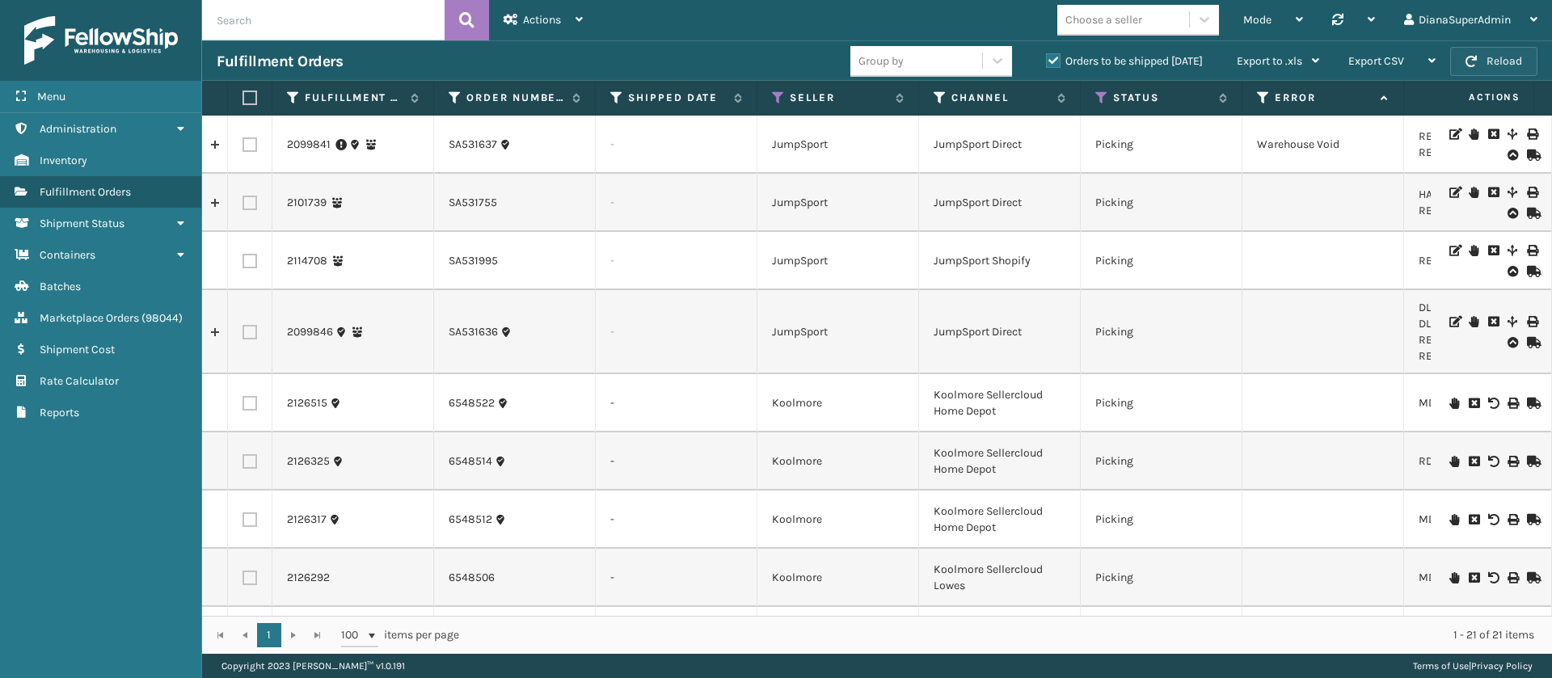
click at [1524, 64] on button "Reload" at bounding box center [1493, 61] width 87 height 29
click at [1499, 64] on button "Reload" at bounding box center [1493, 61] width 87 height 29
click at [1505, 61] on button "Reload" at bounding box center [1493, 61] width 87 height 29
click at [1413, 58] on div "Export CSV" at bounding box center [1391, 61] width 87 height 40
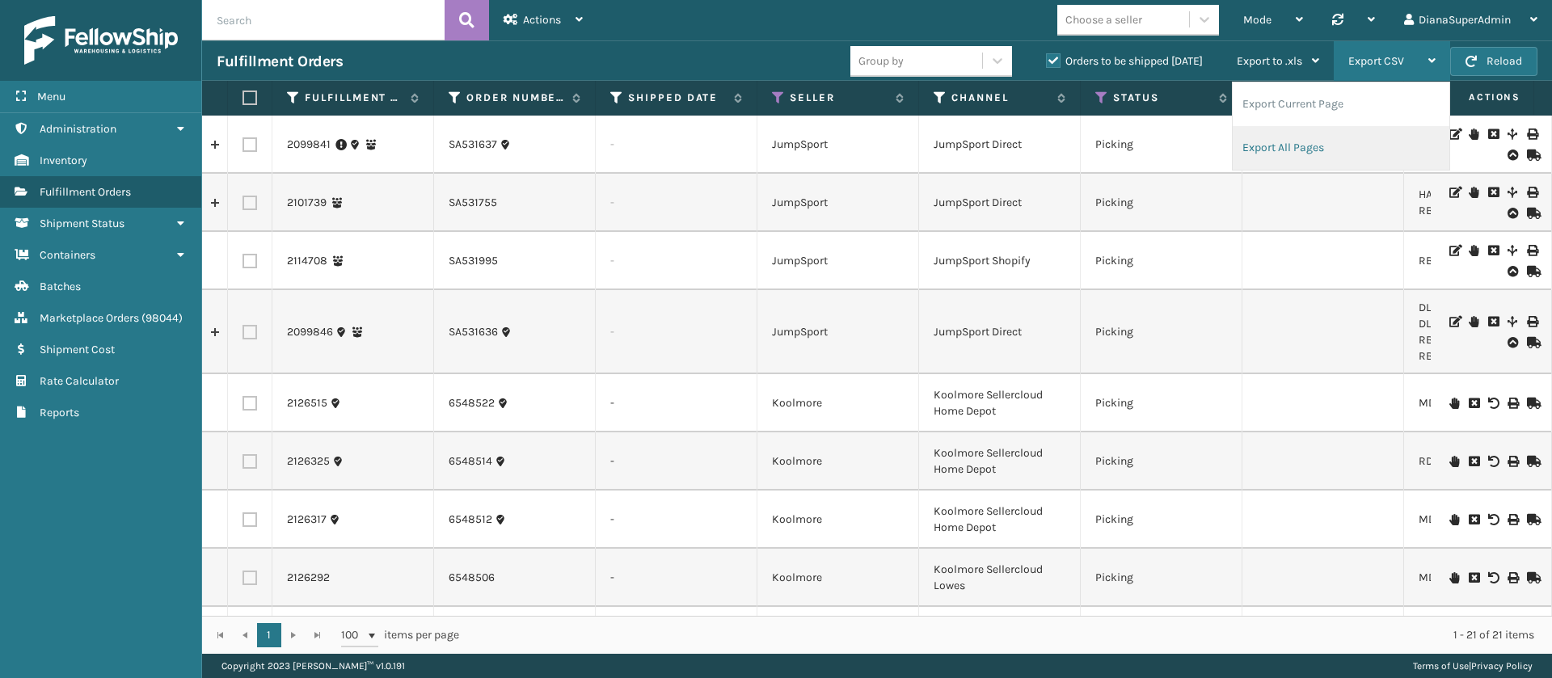
click at [1318, 140] on li "Export All Pages" at bounding box center [1341, 148] width 217 height 44
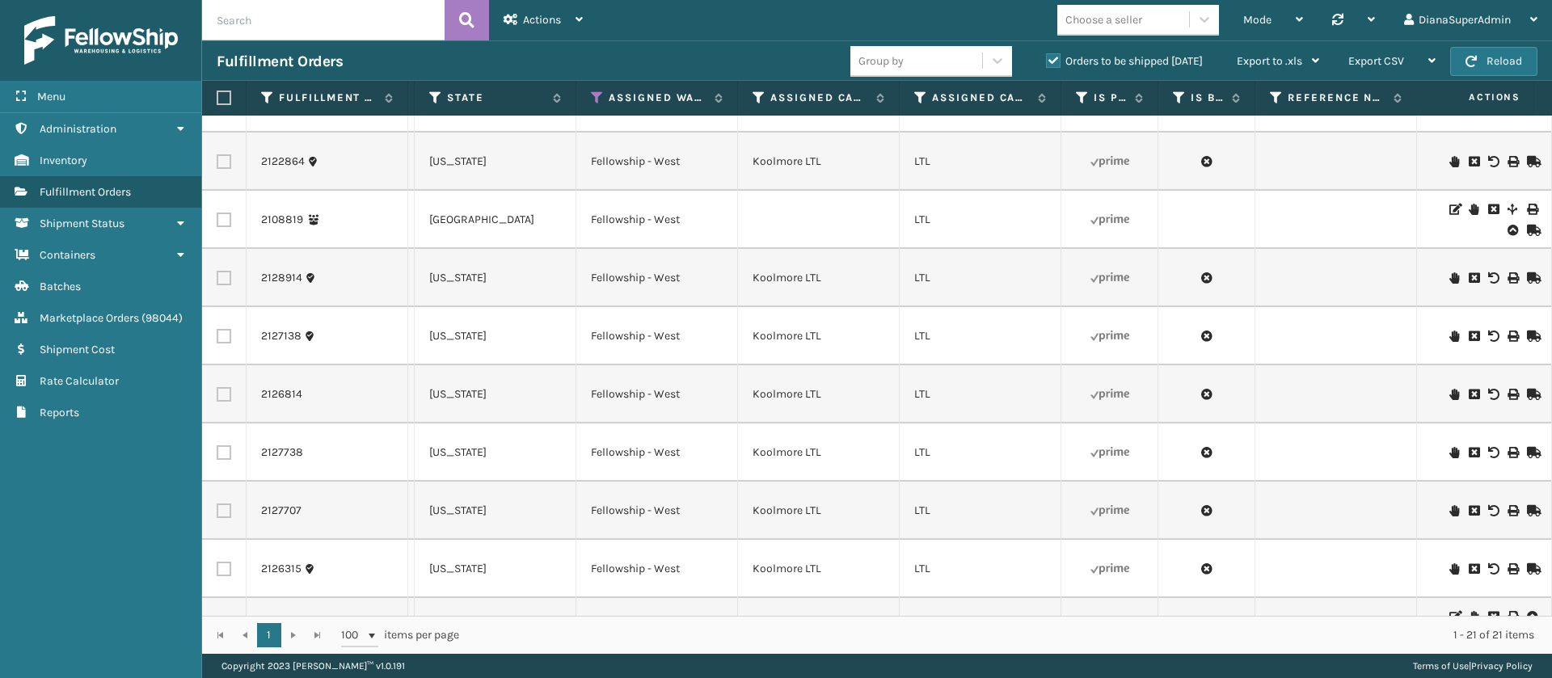
scroll to position [766, 1474]
